Goal: Navigation & Orientation: Go to known website

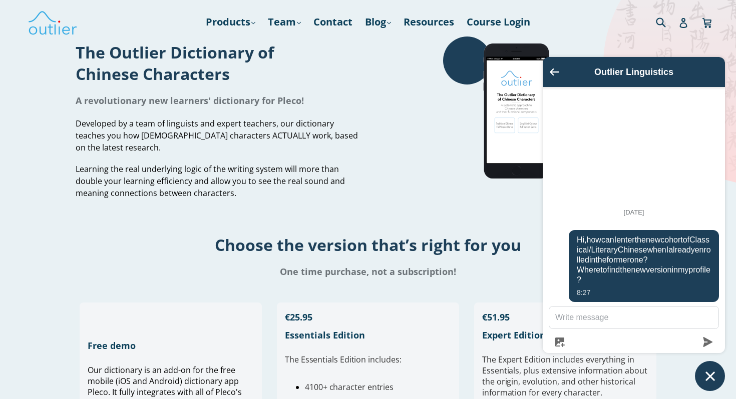
drag, startPoint x: 608, startPoint y: 229, endPoint x: 687, endPoint y: 278, distance: 93.1
click at [687, 278] on span "Hi, how can I enter the new cohort of Classical/Literary Chinese when I already…" at bounding box center [644, 260] width 134 height 50
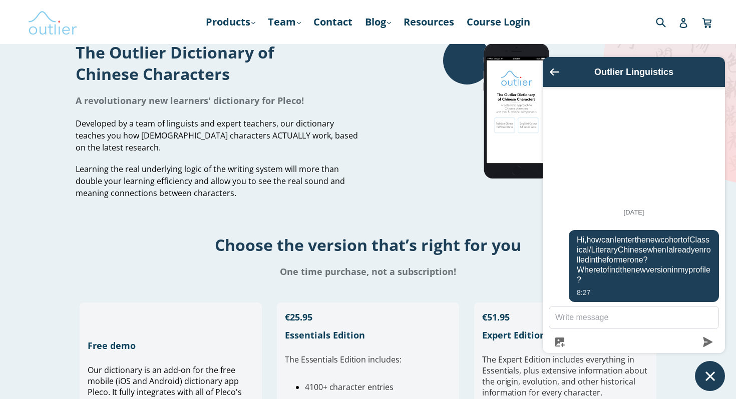
click at [46, 24] on img at bounding box center [53, 22] width 50 height 29
click at [279, 21] on link "Team .cls-1{fill:#231f20} expand" at bounding box center [284, 22] width 43 height 18
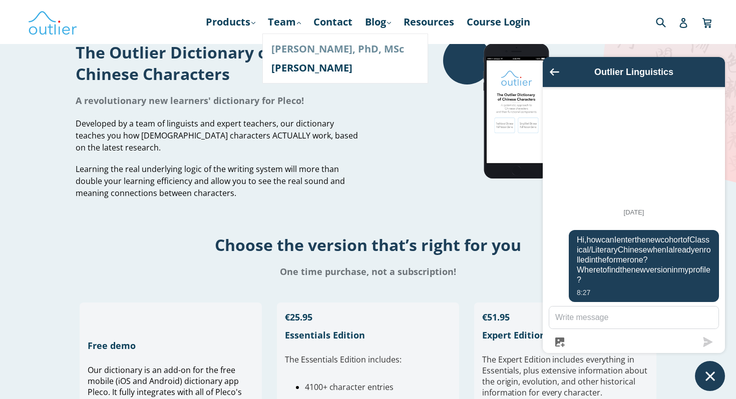
click at [307, 50] on link "[PERSON_NAME], PhD, MSc" at bounding box center [345, 49] width 148 height 19
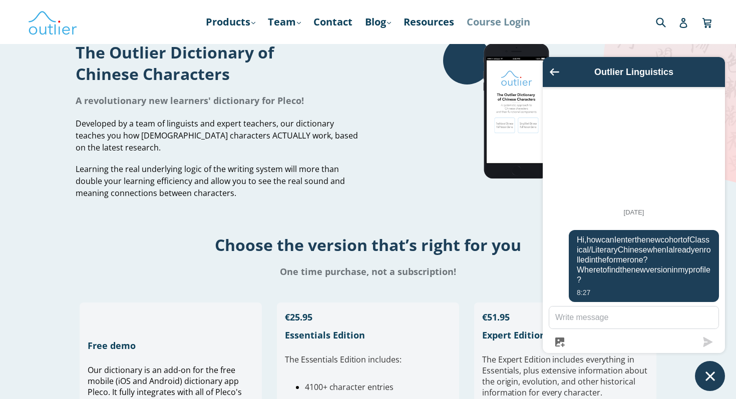
click at [480, 23] on link "Course Login" at bounding box center [499, 22] width 74 height 18
